Goal: Book appointment/travel/reservation

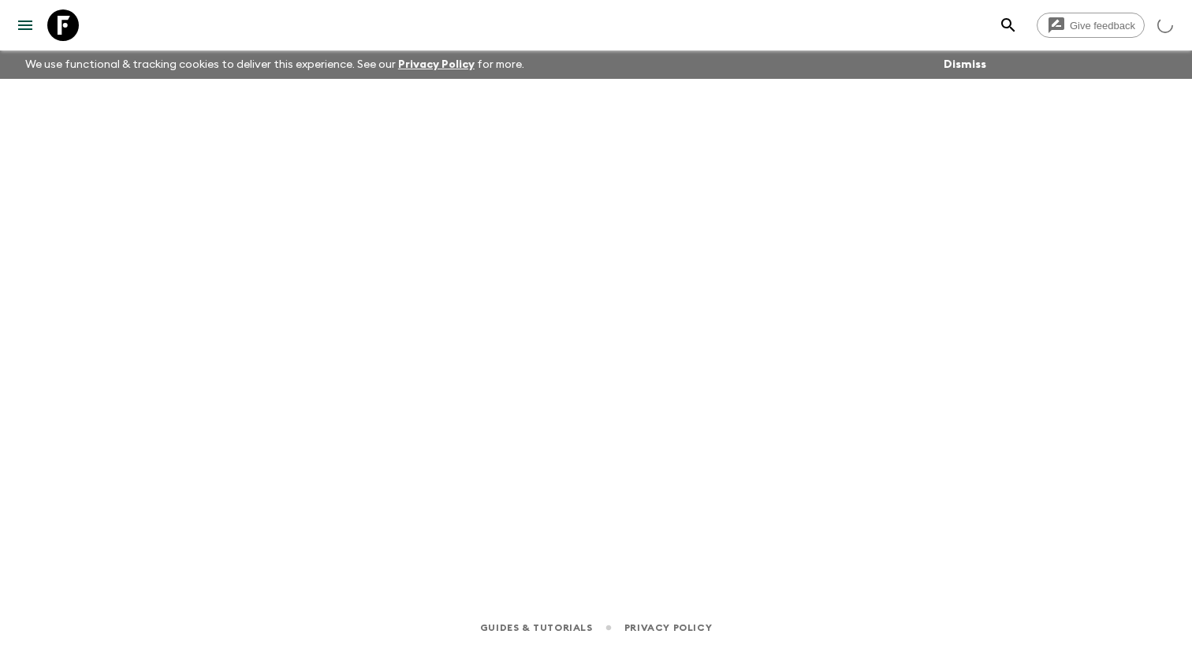
click at [31, 33] on icon "menu" at bounding box center [25, 25] width 19 height 19
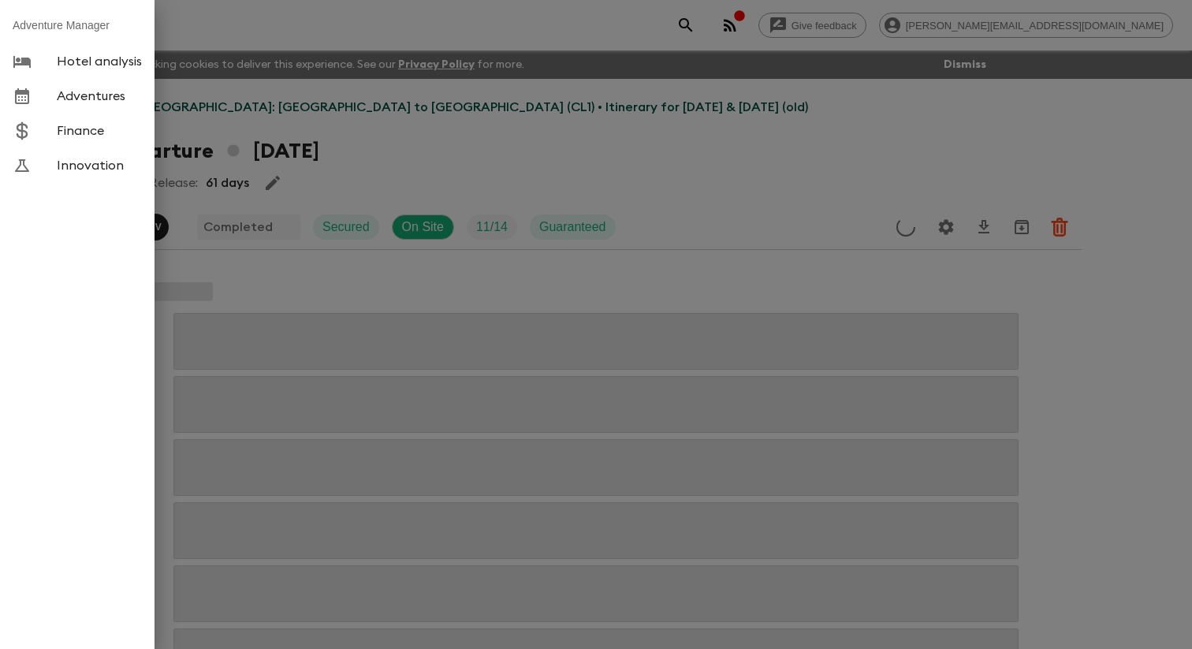
click at [112, 104] on span "Adventures" at bounding box center [99, 96] width 85 height 16
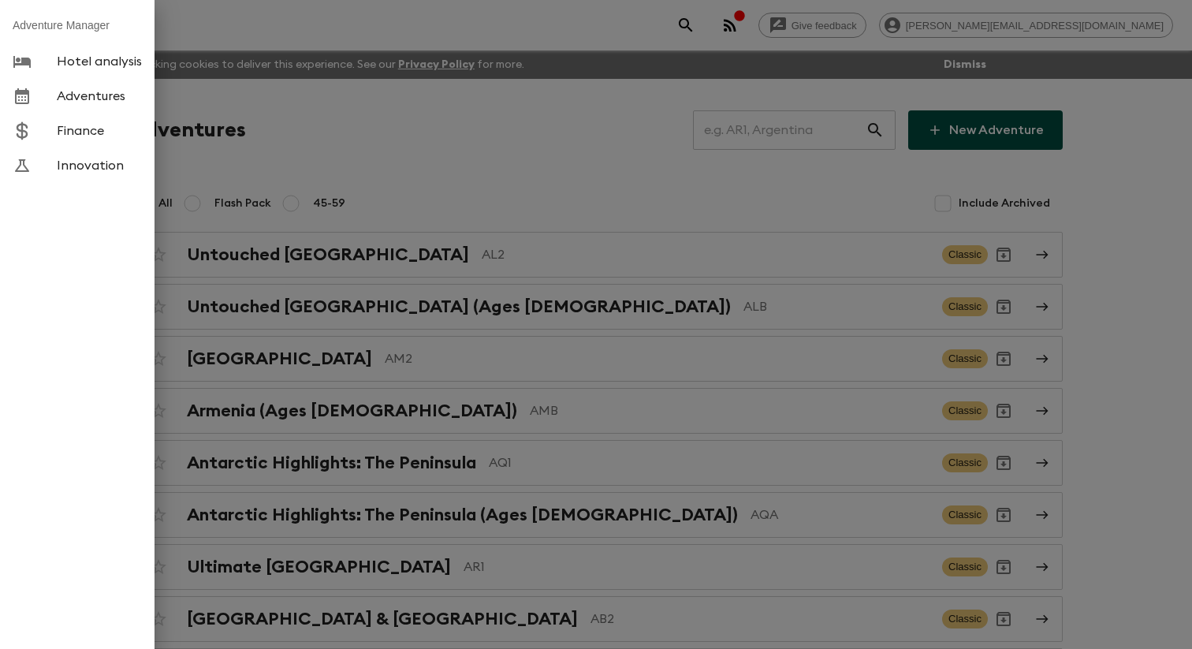
click at [299, 130] on div at bounding box center [596, 324] width 1192 height 649
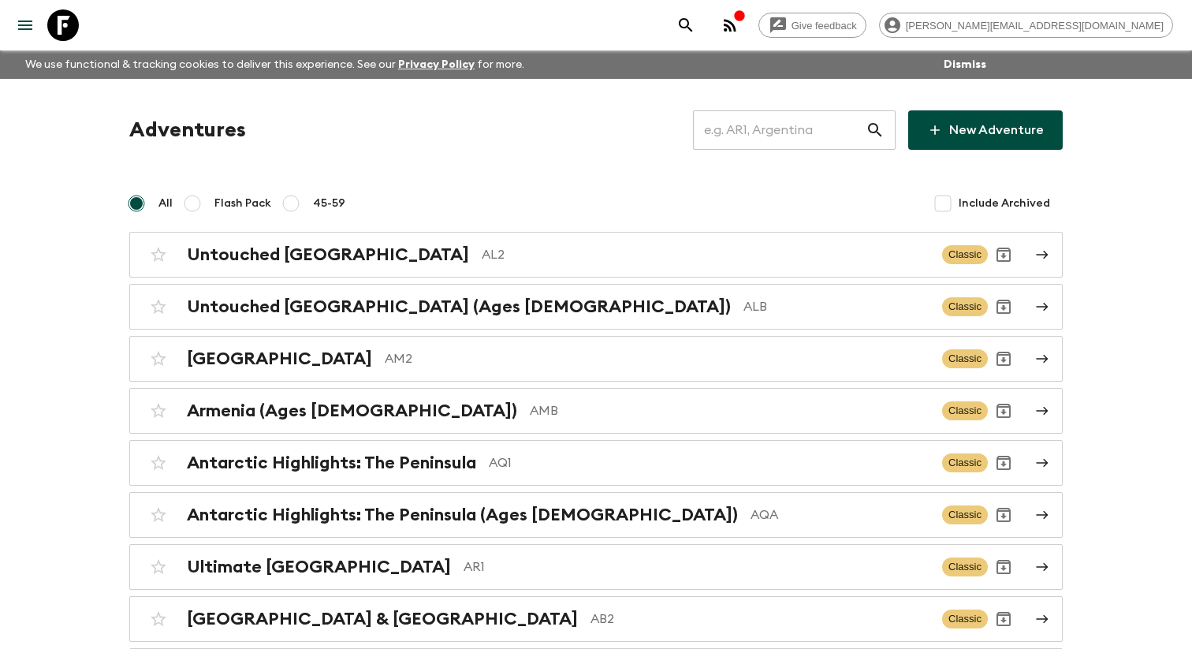
scroll to position [5783, 0]
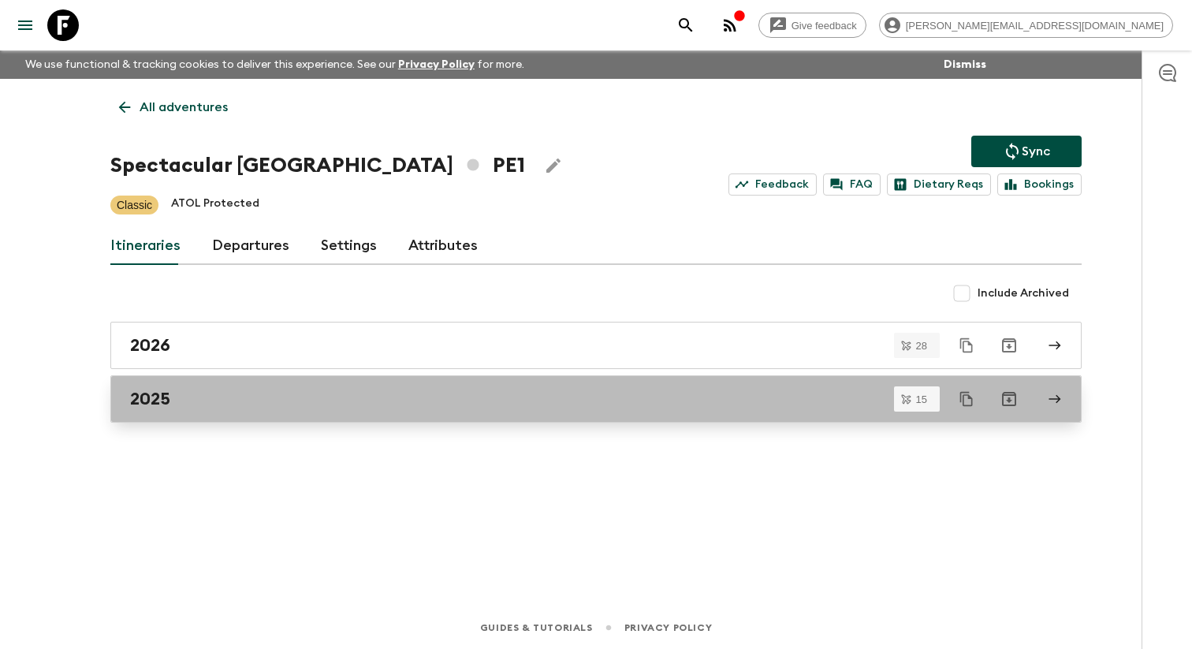
click at [185, 419] on link "2025" at bounding box center [595, 398] width 971 height 47
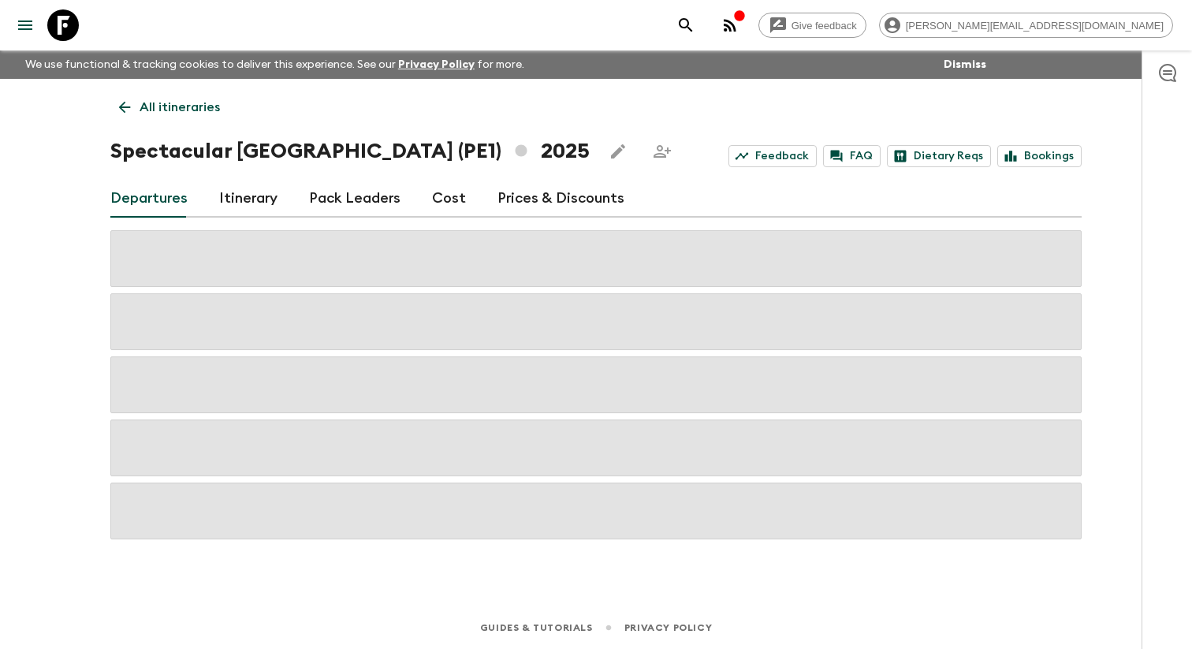
click at [244, 200] on link "Itinerary" at bounding box center [248, 199] width 58 height 38
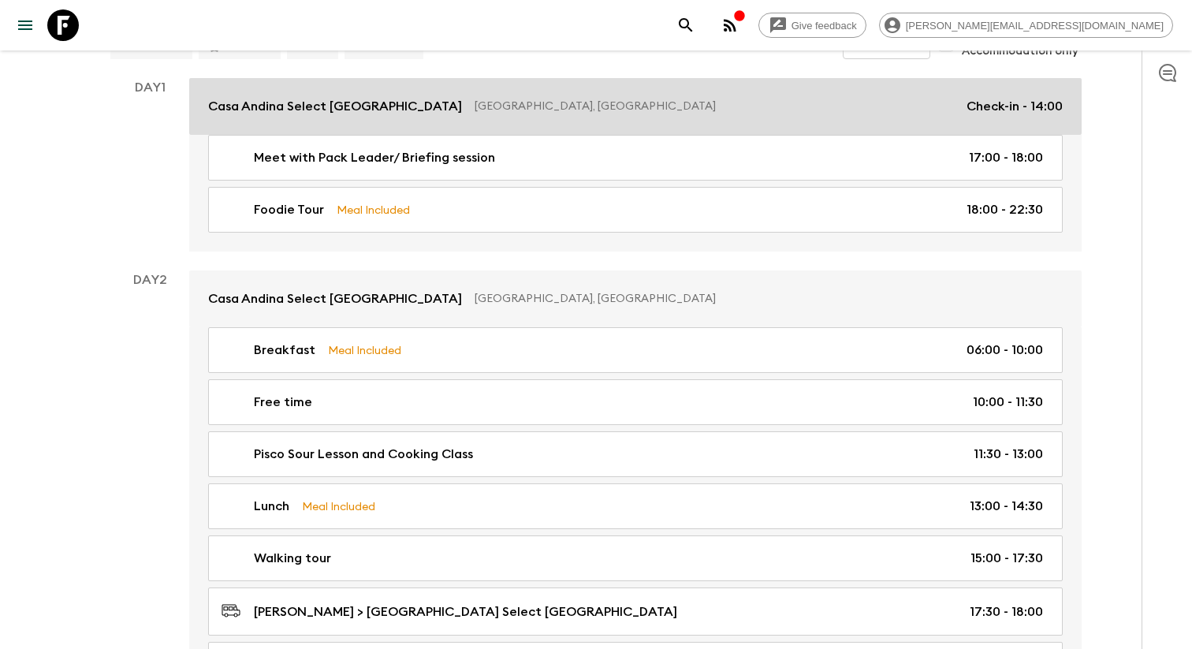
scroll to position [245, 0]
